Goal: Information Seeking & Learning: Learn about a topic

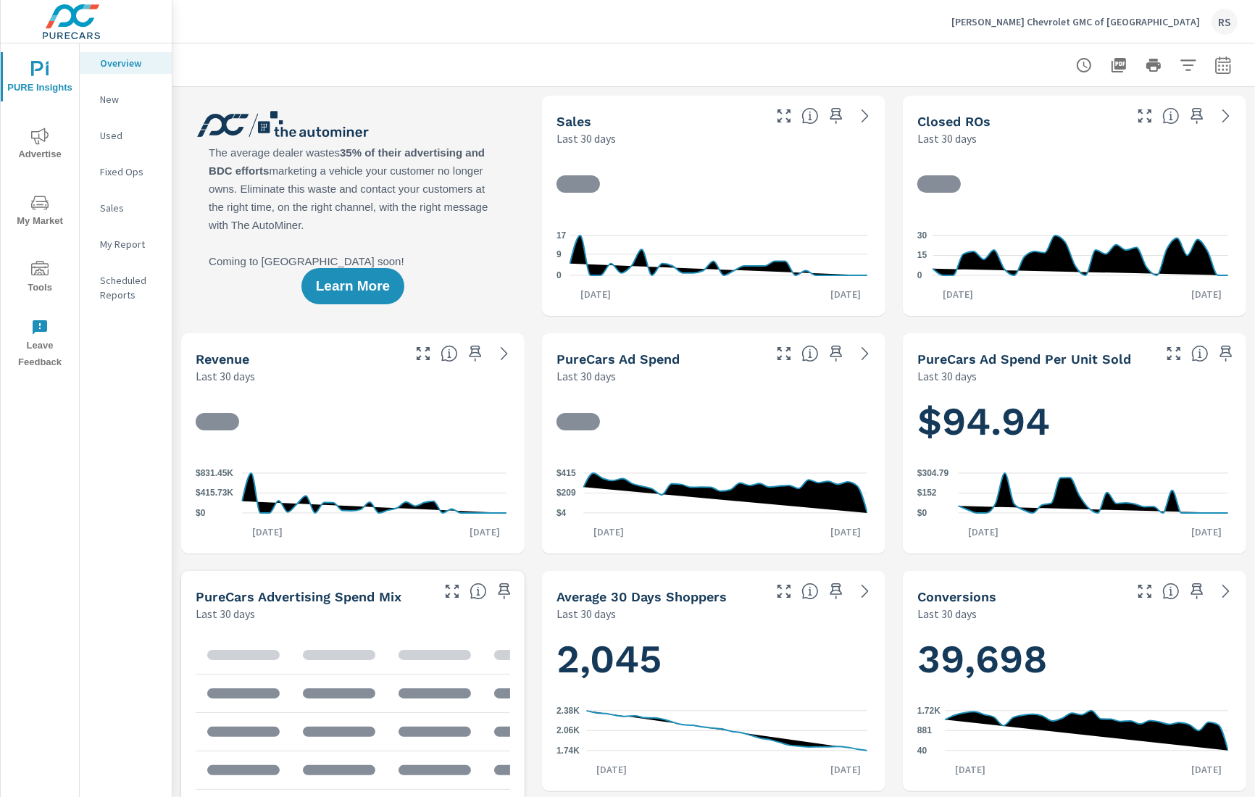
click at [44, 151] on span "Advertise" at bounding box center [40, 145] width 70 height 35
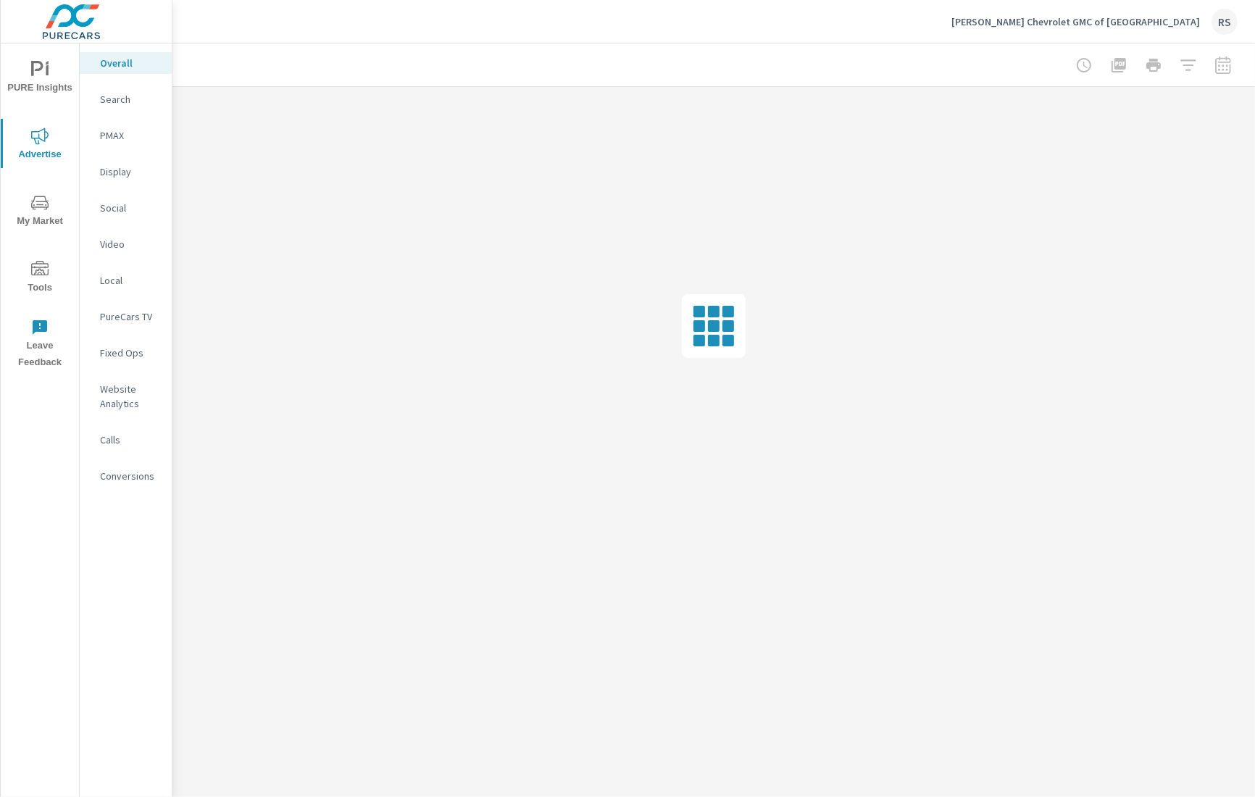
click at [41, 216] on span "My Market" at bounding box center [40, 211] width 70 height 35
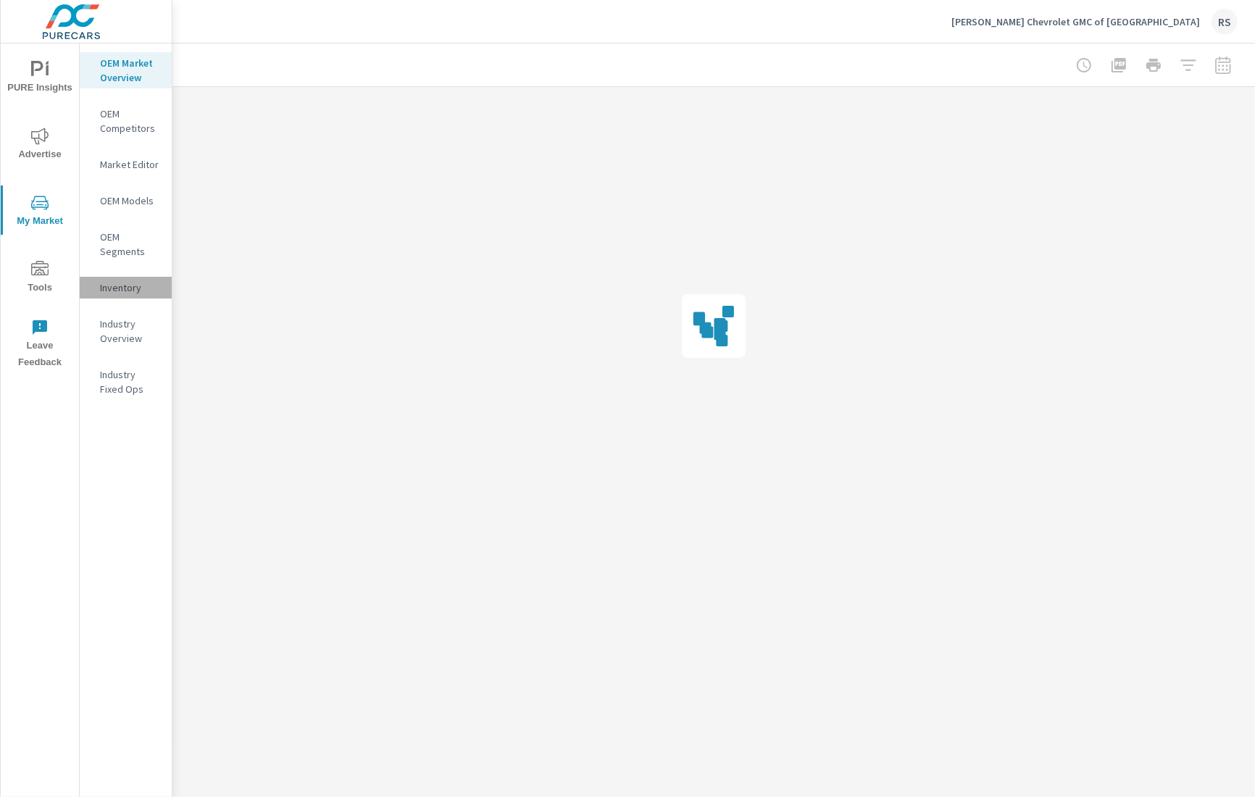
click at [133, 287] on p "Inventory" at bounding box center [130, 287] width 60 height 14
click at [49, 279] on span "Tools" at bounding box center [40, 278] width 70 height 35
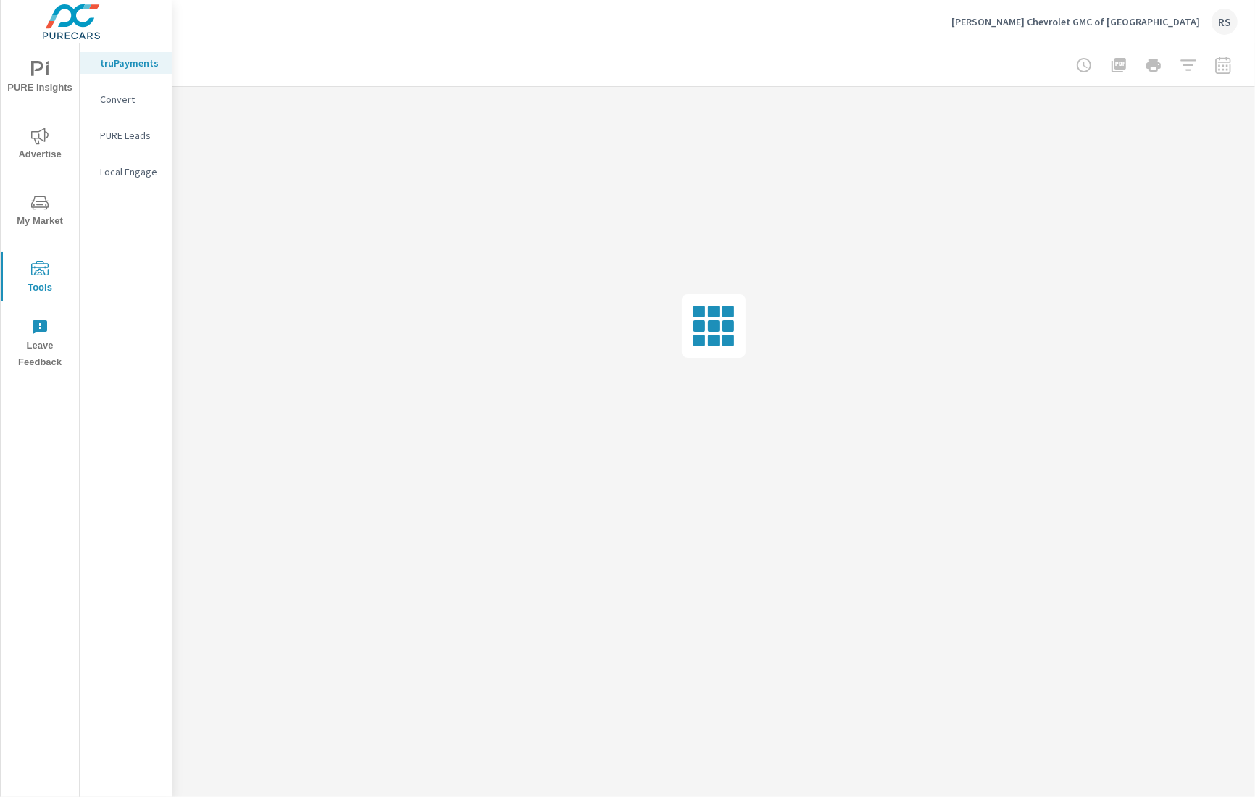
click at [44, 201] on icon "nav menu" at bounding box center [39, 202] width 17 height 17
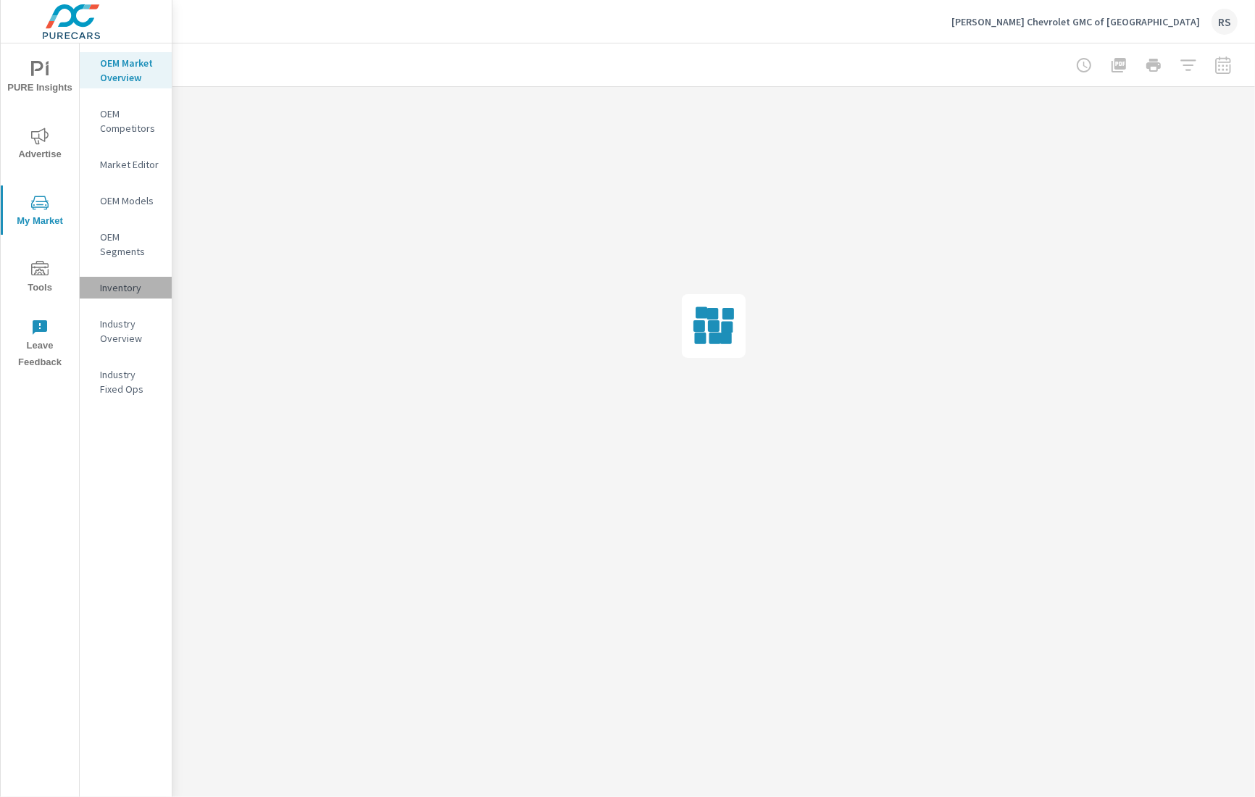
click at [125, 285] on p "Inventory" at bounding box center [130, 287] width 60 height 14
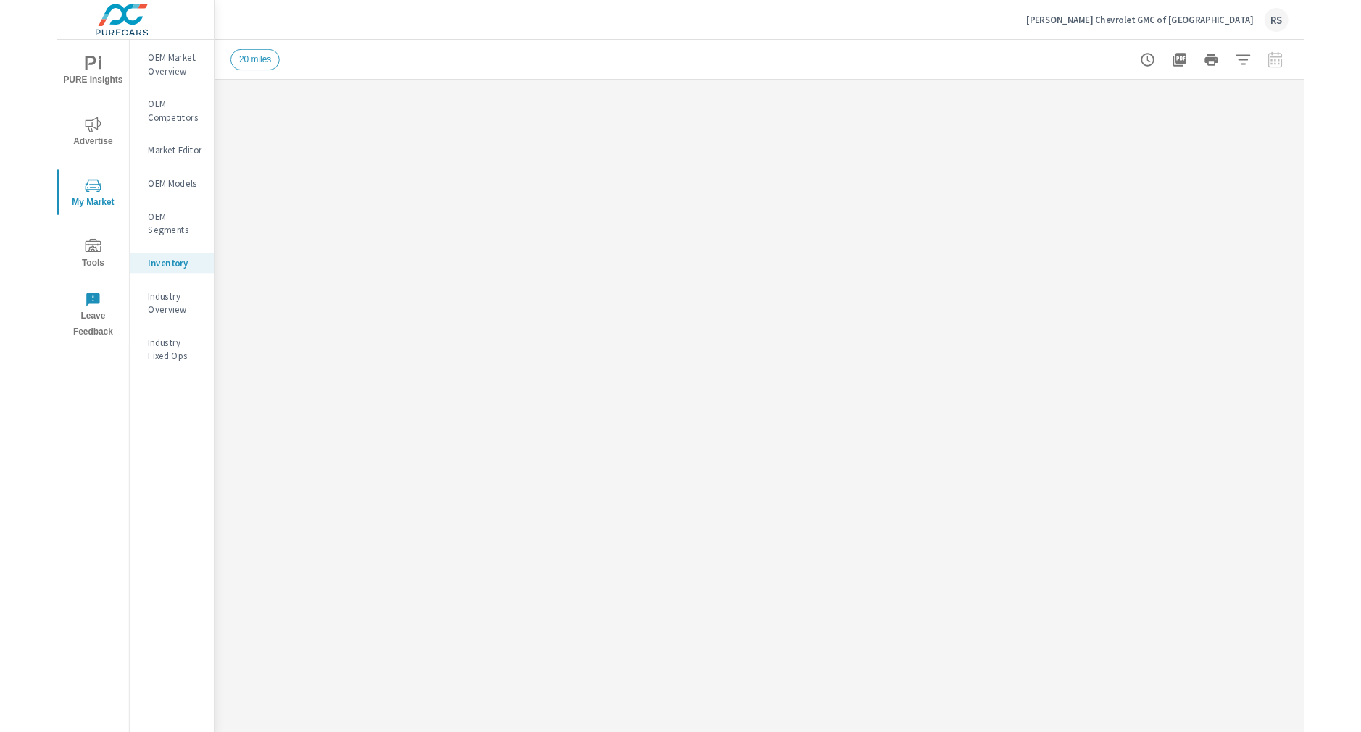
scroll to position [598, 0]
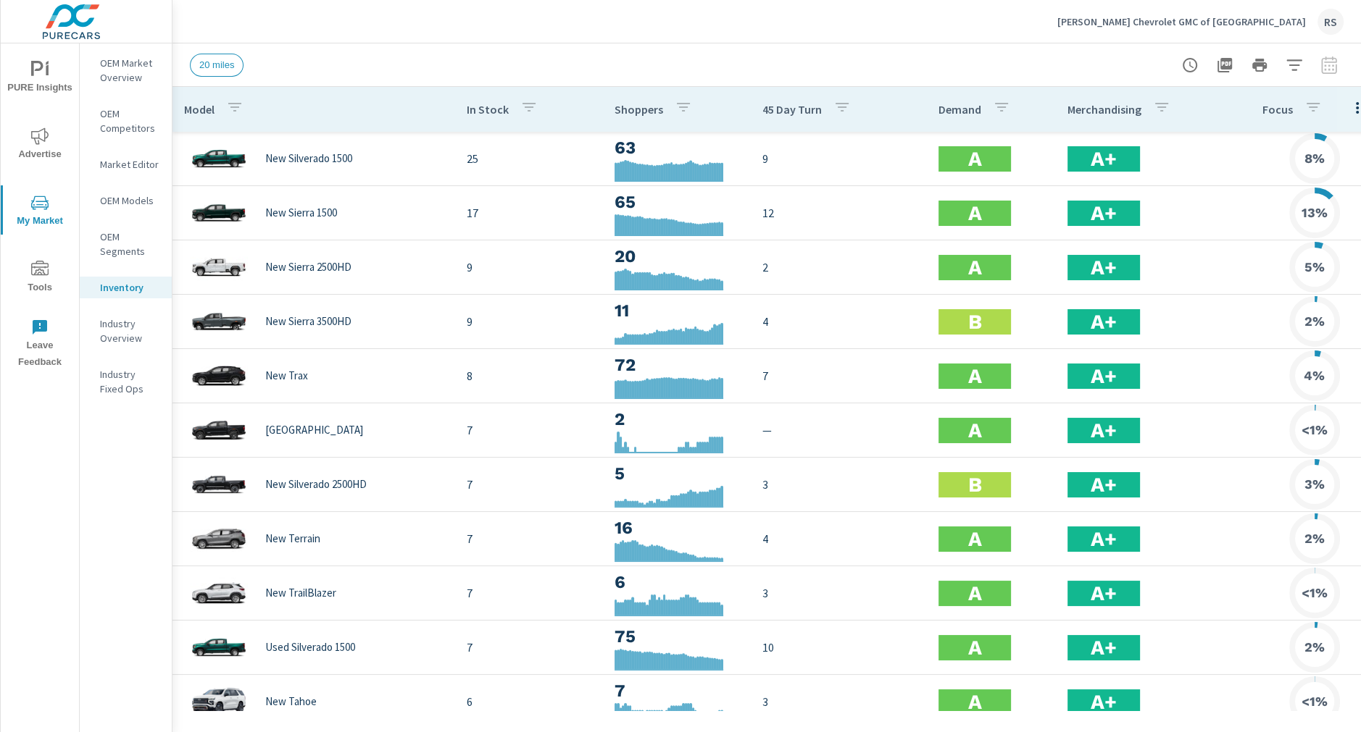
click at [41, 156] on span "Advertise" at bounding box center [40, 145] width 70 height 35
